Goal: Check status: Check status

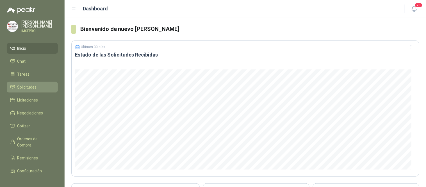
click at [26, 88] on span "Solicitudes" at bounding box center [26, 87] width 19 height 6
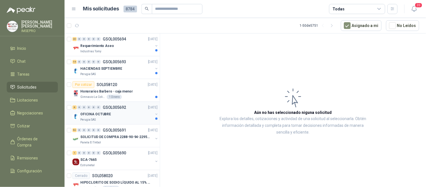
click at [103, 116] on p "OFICINA OCTUBRE" at bounding box center [95, 113] width 31 height 5
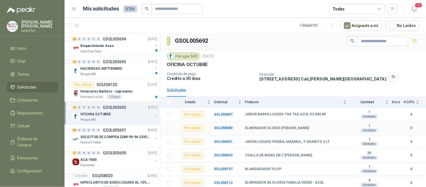
scroll to position [2, 0]
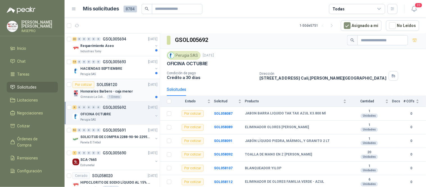
click at [87, 92] on p "Honorarios Barbero - caja menor" at bounding box center [106, 91] width 52 height 5
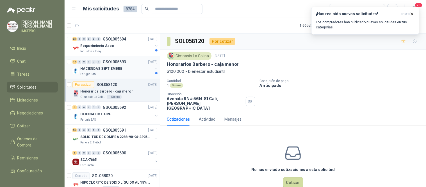
click at [102, 70] on p "HACIENDAS SEPTIEMBRE" at bounding box center [101, 68] width 42 height 5
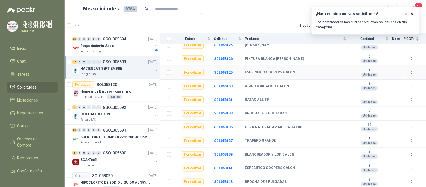
scroll to position [112, 0]
click at [116, 48] on div "Requerimiento Aseo" at bounding box center [116, 45] width 73 height 7
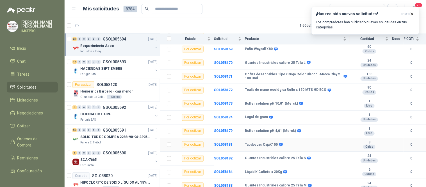
scroll to position [236, 0]
